Goal: Information Seeking & Learning: Learn about a topic

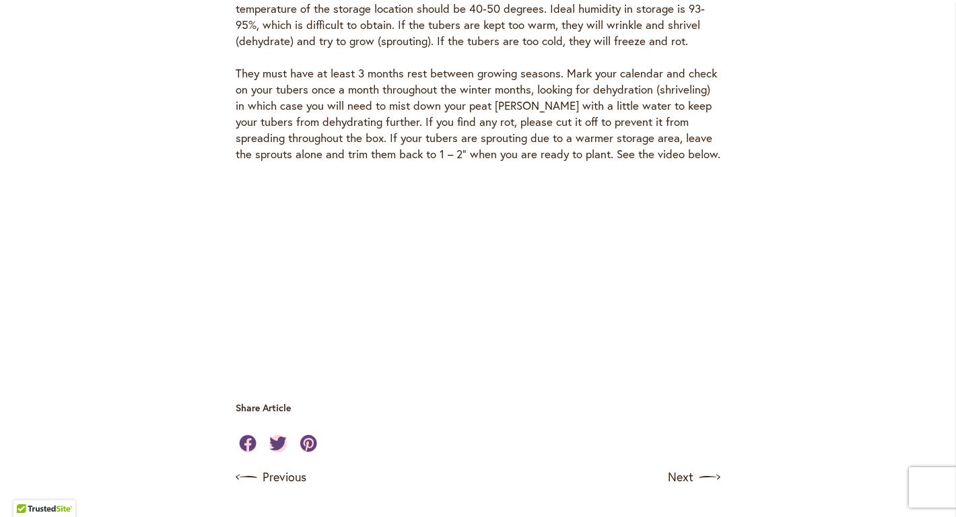
scroll to position [3992, 0]
click at [685, 466] on link "Next" at bounding box center [696, 477] width 50 height 22
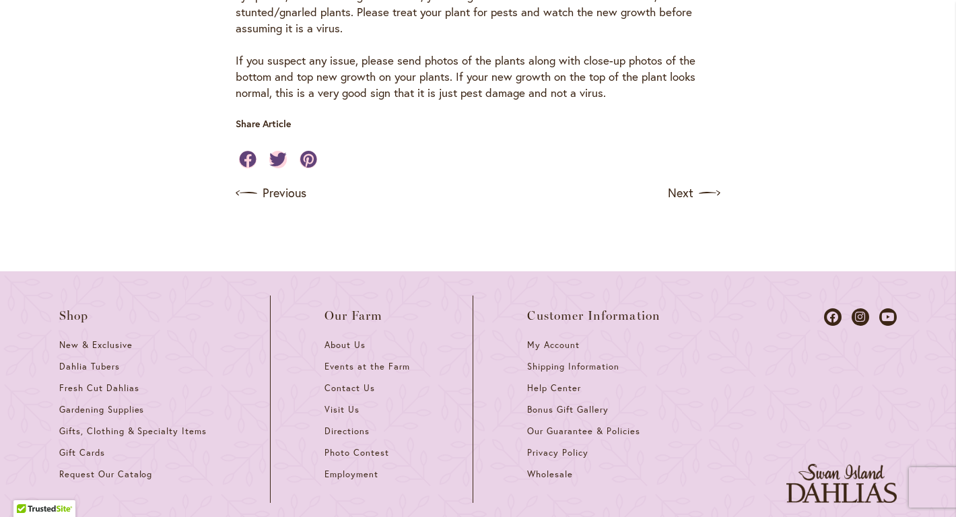
scroll to position [2729, 0]
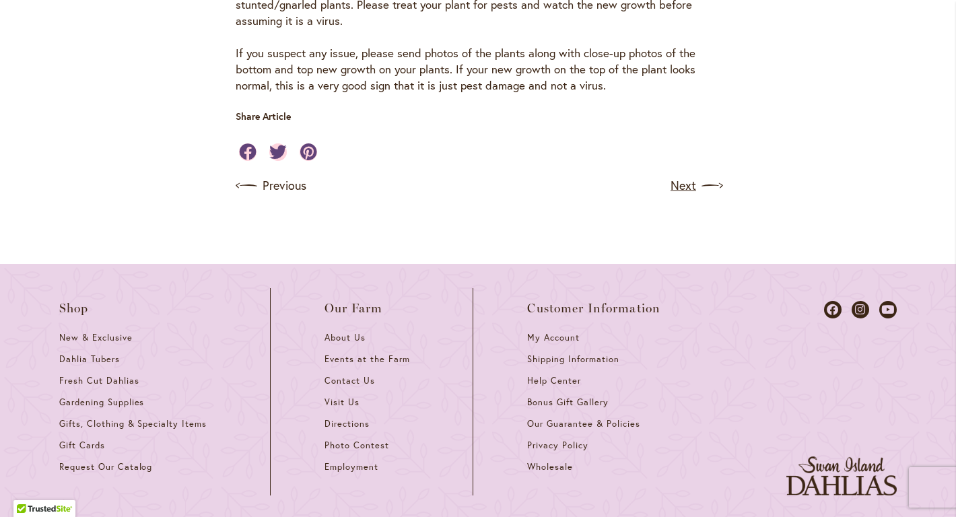
click at [688, 175] on link "Next" at bounding box center [696, 186] width 50 height 22
